Goal: Go to known website: Go to known website

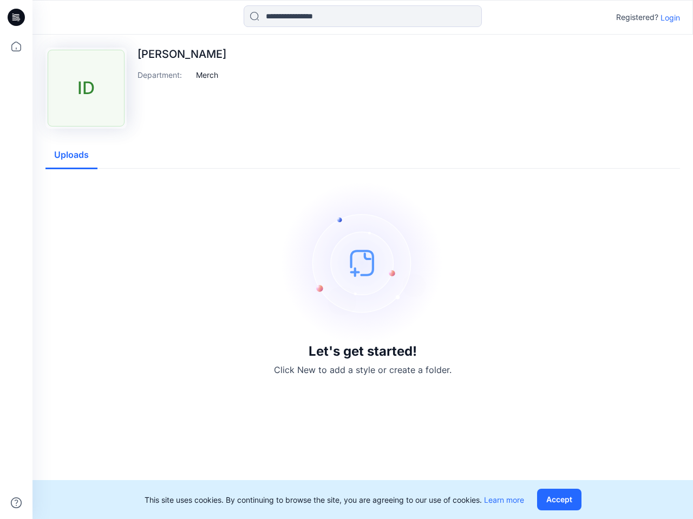
click at [346, 260] on img at bounding box center [362, 263] width 162 height 162
click at [17, 17] on icon at bounding box center [18, 17] width 4 height 1
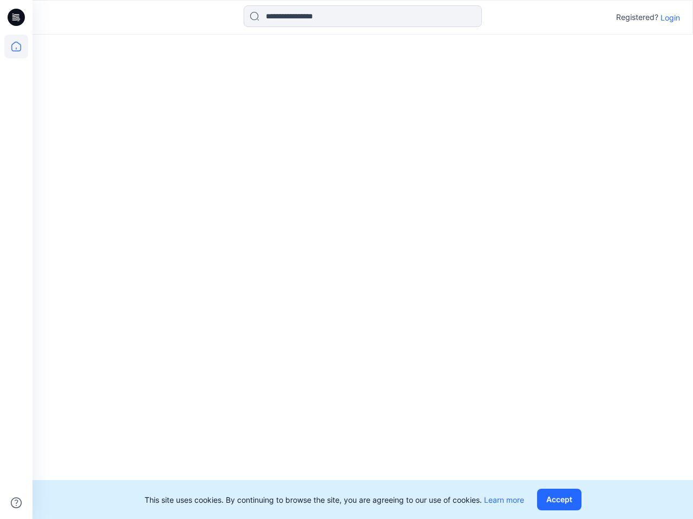
click at [16, 47] on icon at bounding box center [16, 47] width 24 height 24
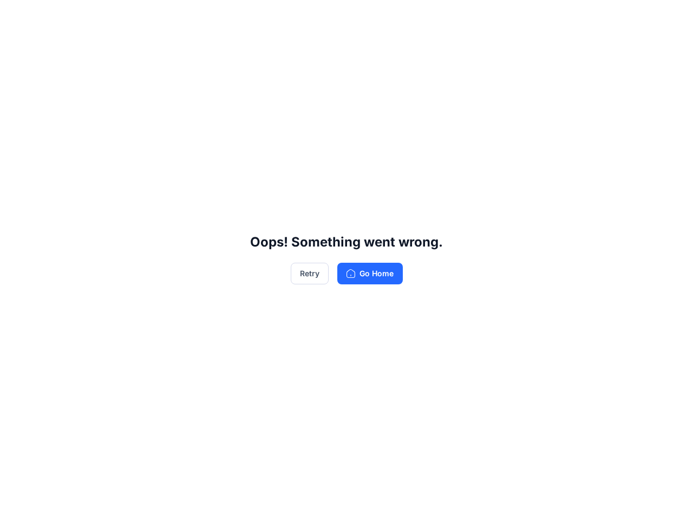
click at [16, 503] on div "Oops! Something went wrong. Retry Go Home" at bounding box center [346, 259] width 693 height 519
click at [363, 16] on div "Oops! Something went wrong. Retry Go Home" at bounding box center [346, 259] width 693 height 519
click at [670, 17] on div "Oops! Something went wrong. Retry Go Home" at bounding box center [346, 259] width 693 height 519
click at [207, 75] on div "Oops! Something went wrong. Retry Go Home" at bounding box center [346, 259] width 693 height 519
click at [71, 155] on div "Oops! Something went wrong. Retry Go Home" at bounding box center [346, 259] width 693 height 519
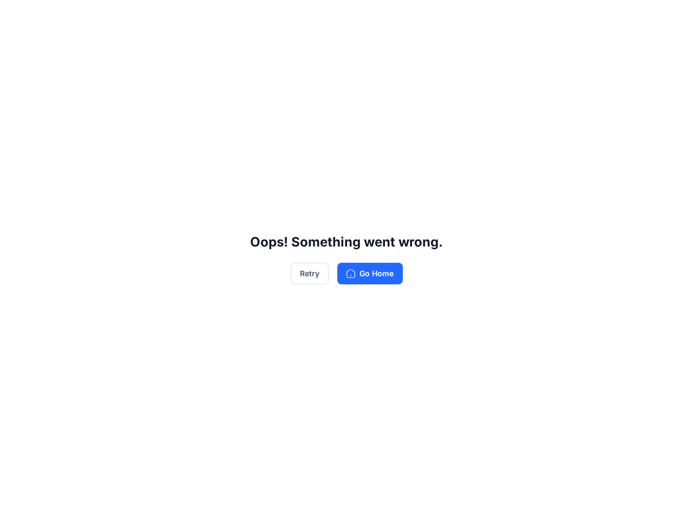
click at [561, 500] on div "Oops! Something went wrong. Retry Go Home" at bounding box center [346, 259] width 693 height 519
